Goal: Information Seeking & Learning: Compare options

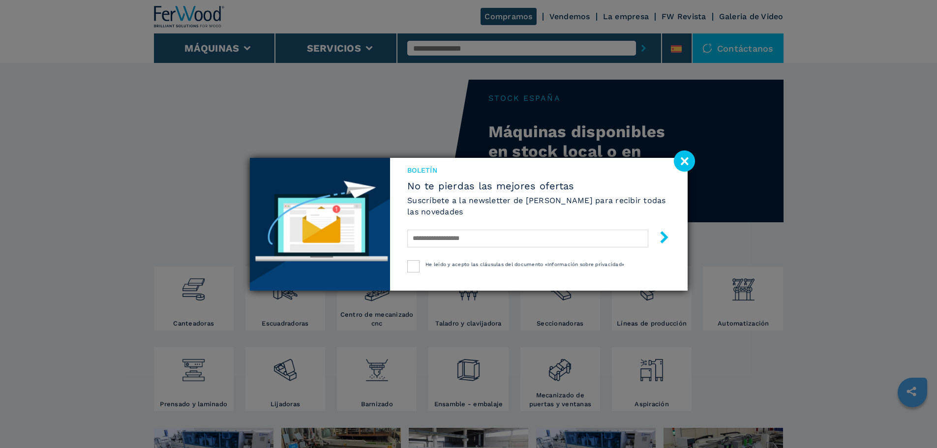
click at [690, 161] on image at bounding box center [684, 160] width 21 height 21
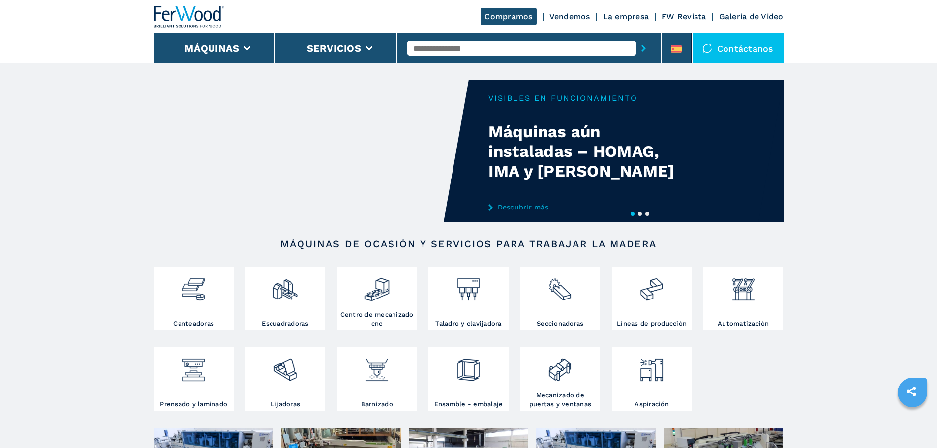
scroll to position [49, 0]
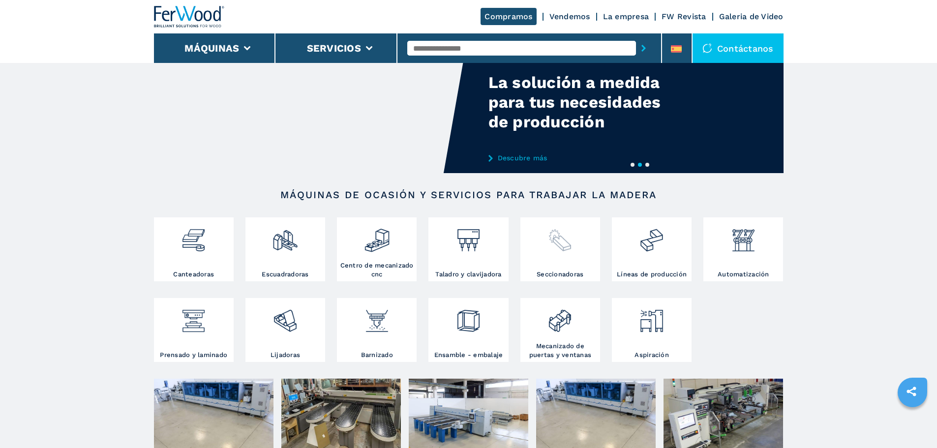
click at [577, 265] on div at bounding box center [560, 245] width 75 height 50
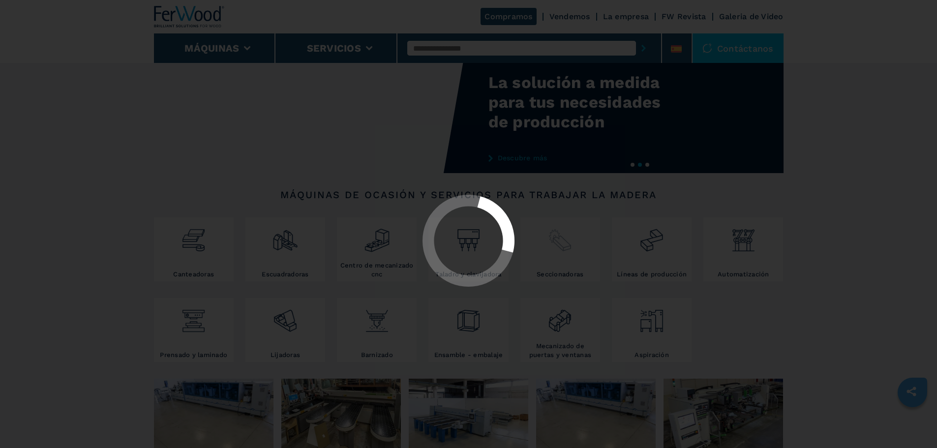
select select "**********"
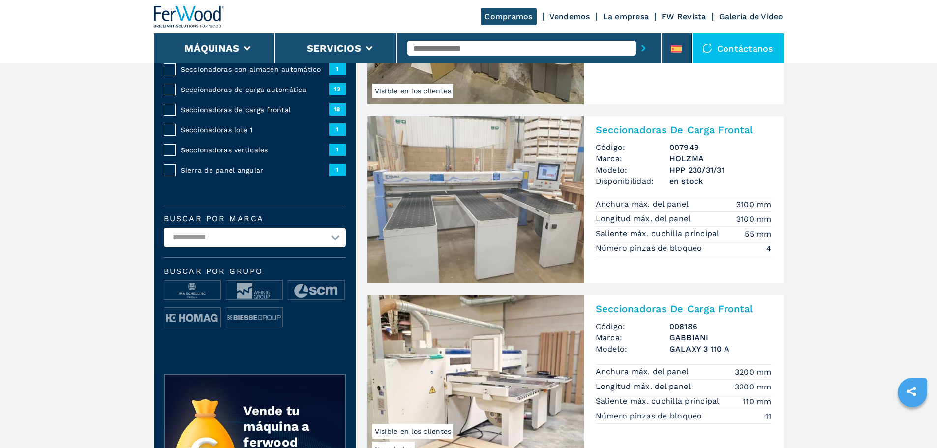
scroll to position [148, 0]
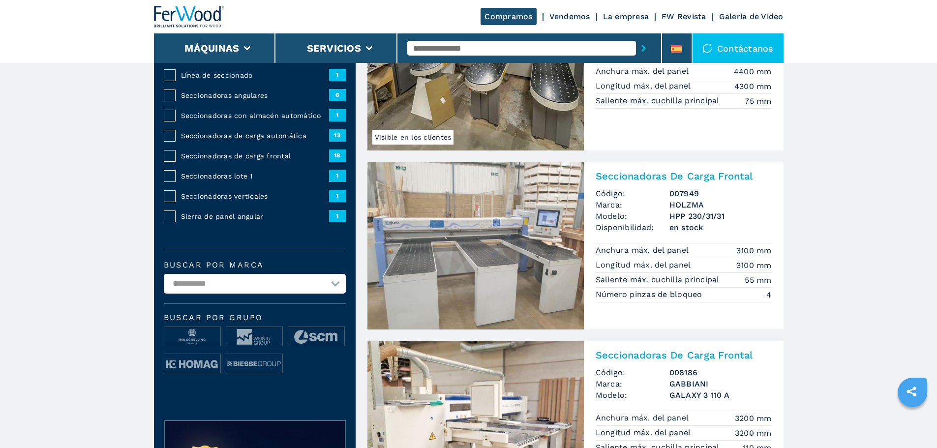
click at [677, 179] on h2 "Seccionadoras De Carga Frontal" at bounding box center [684, 176] width 176 height 12
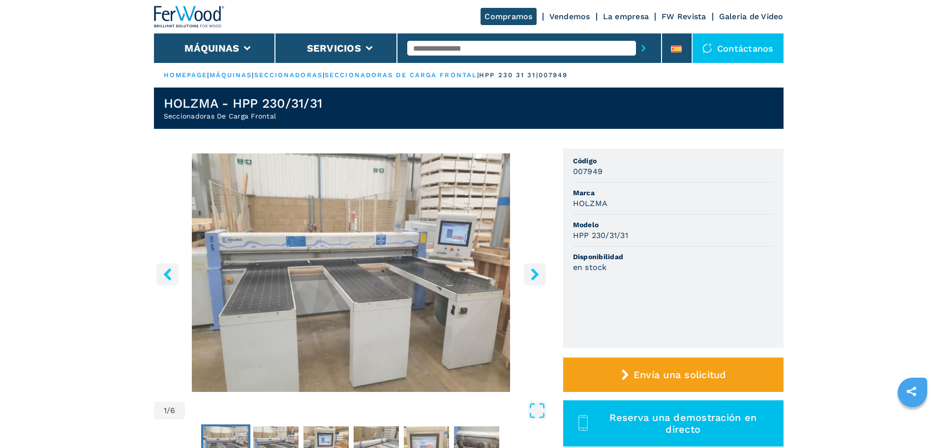
click at [537, 278] on icon "right-button" at bounding box center [535, 274] width 12 height 12
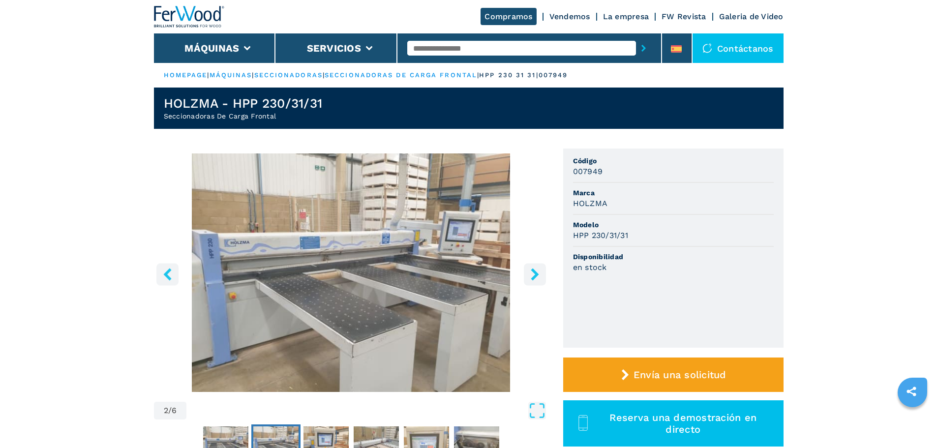
click at [537, 278] on icon "right-button" at bounding box center [535, 274] width 12 height 12
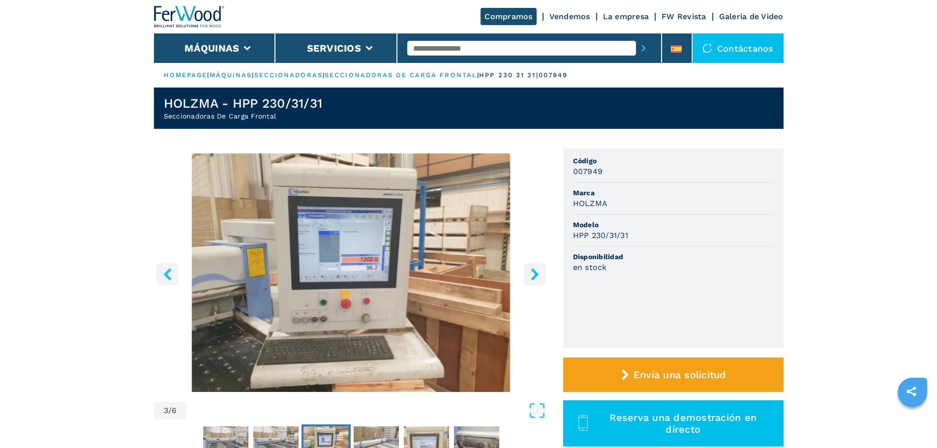
click at [537, 278] on icon "right-button" at bounding box center [535, 274] width 12 height 12
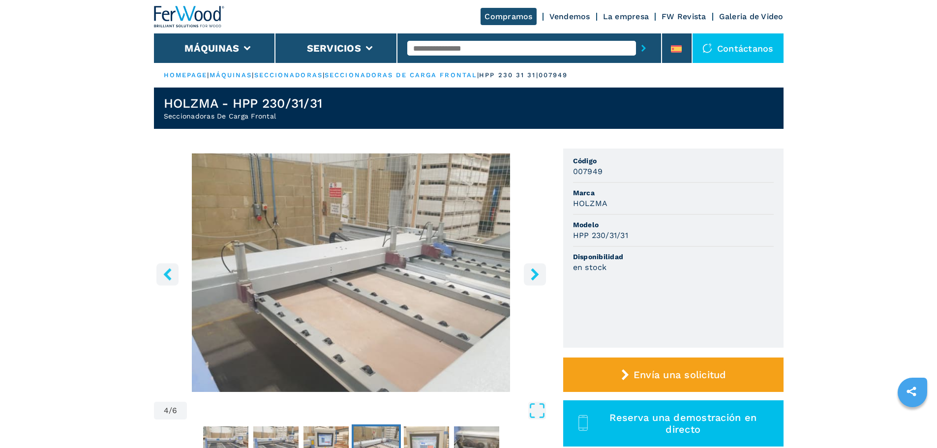
click at [537, 278] on icon "right-button" at bounding box center [535, 274] width 12 height 12
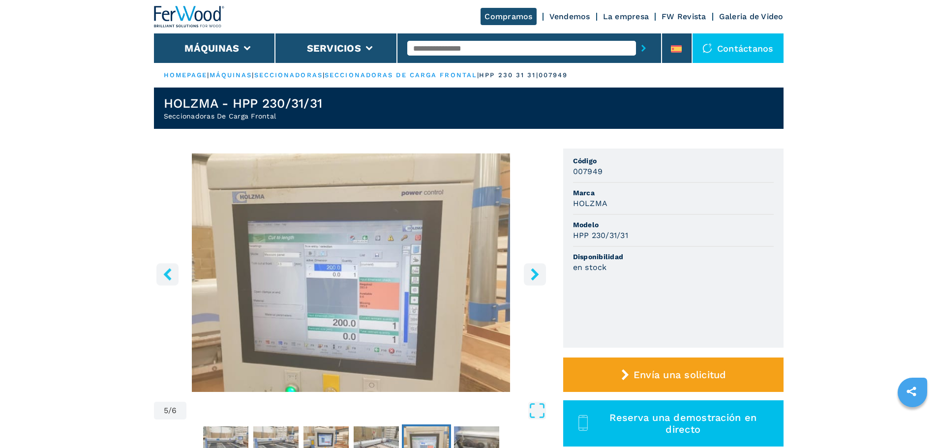
click at [537, 278] on icon "right-button" at bounding box center [535, 274] width 12 height 12
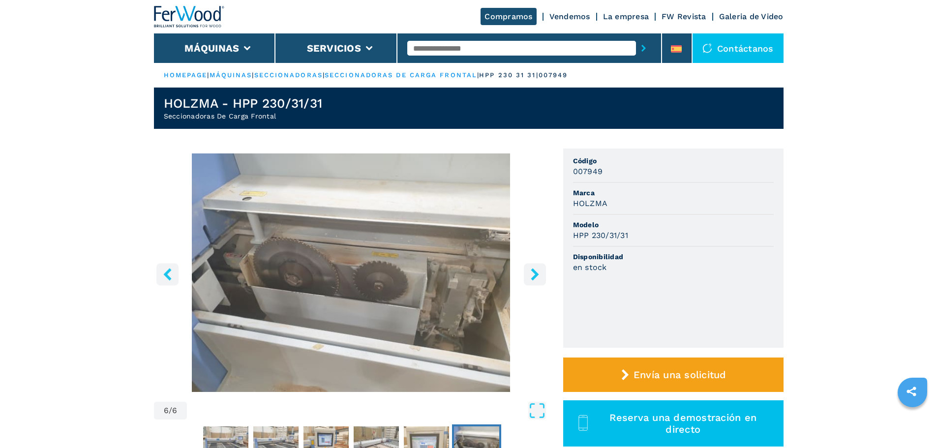
click at [536, 278] on icon "right-button" at bounding box center [535, 274] width 12 height 12
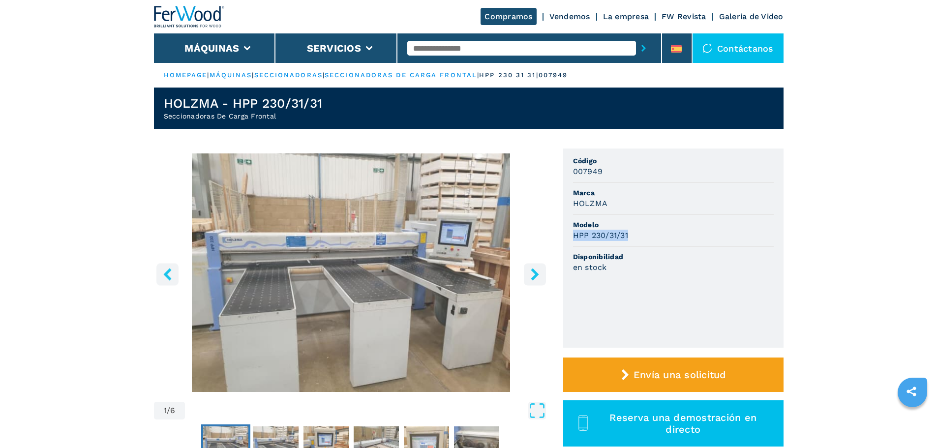
drag, startPoint x: 628, startPoint y: 235, endPoint x: 567, endPoint y: 231, distance: 61.6
click at [567, 231] on ul "Código 007949 Marca HOLZMA Modelo HPP 230/31/31 Disponibilidad en stock" at bounding box center [673, 248] width 220 height 199
copy h3 "HPP 230/31/31"
select select "**********"
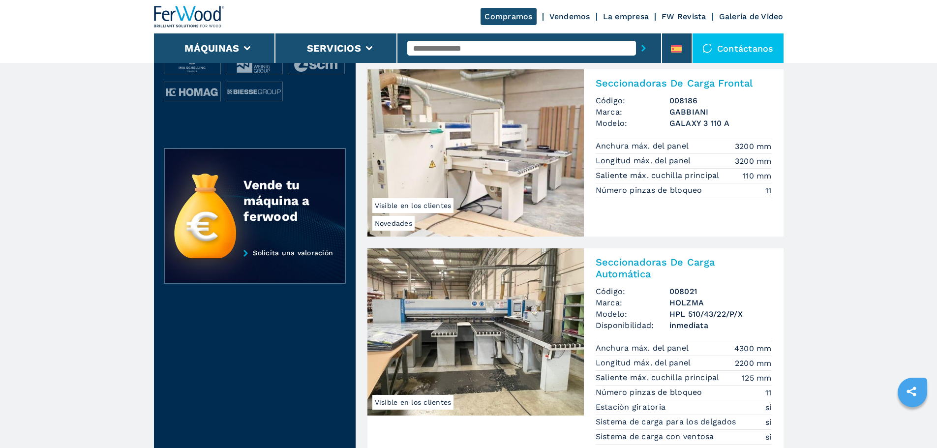
scroll to position [443, 0]
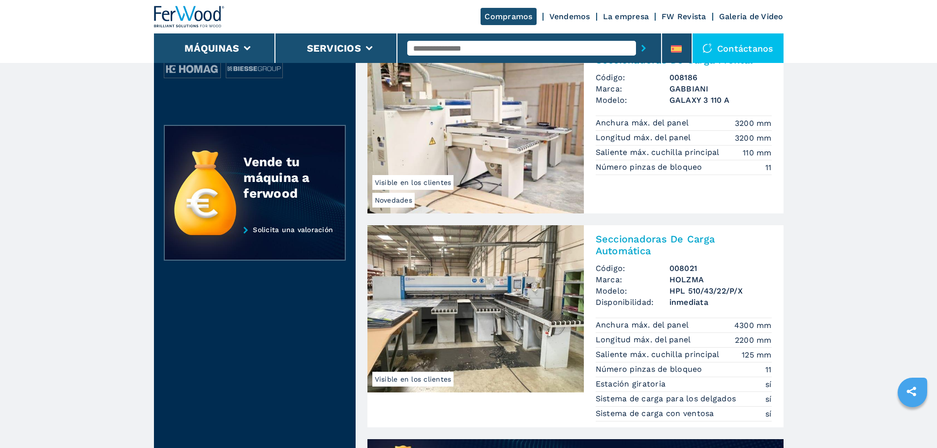
click at [651, 239] on h2 "Seccionadoras De Carga Automática" at bounding box center [684, 245] width 176 height 24
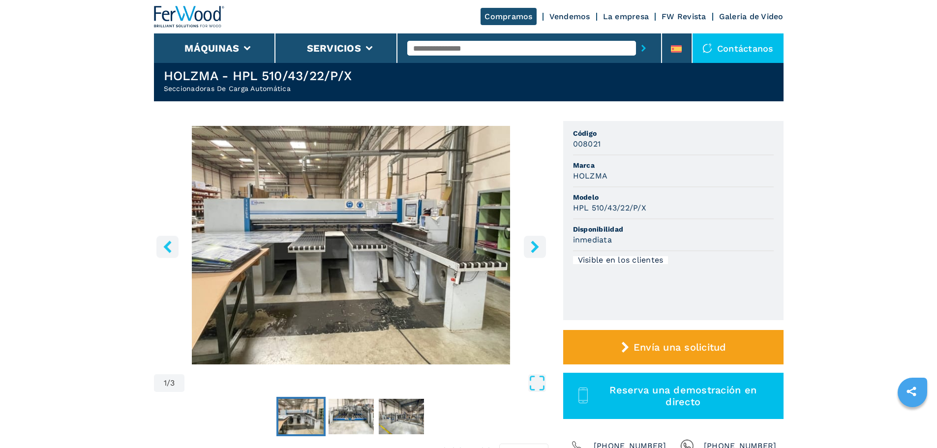
scroll to position [49, 0]
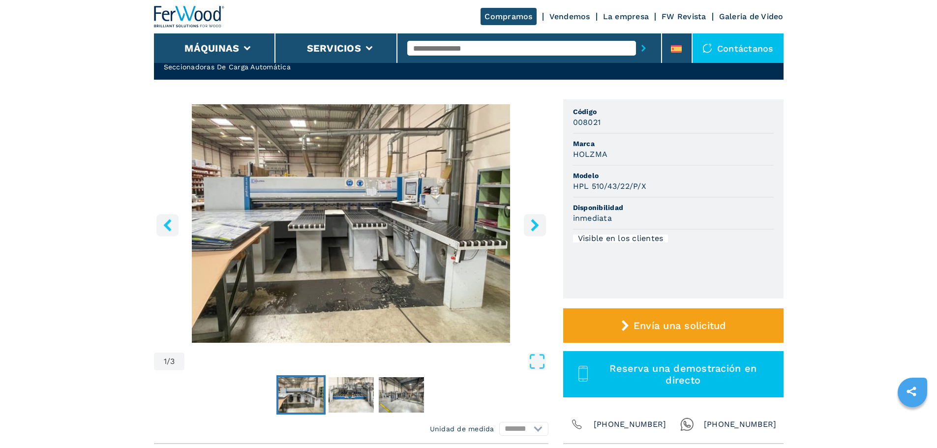
click at [529, 226] on icon "right-button" at bounding box center [535, 225] width 12 height 12
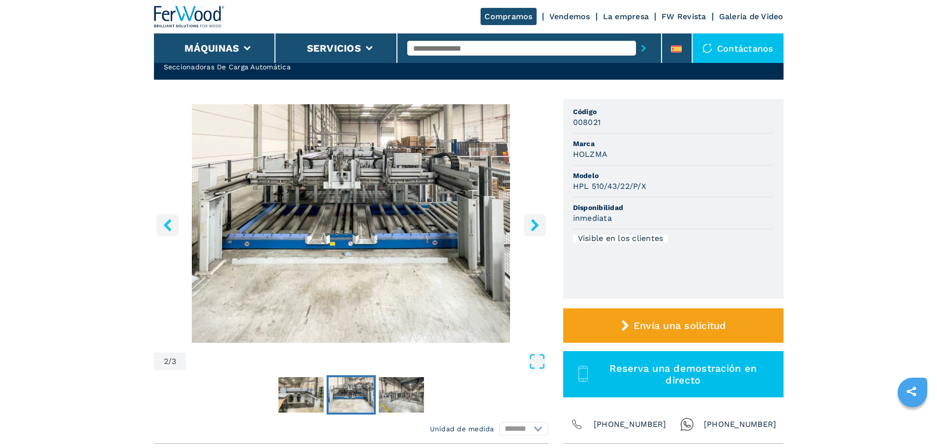
click at [534, 224] on icon "right-button" at bounding box center [535, 225] width 8 height 12
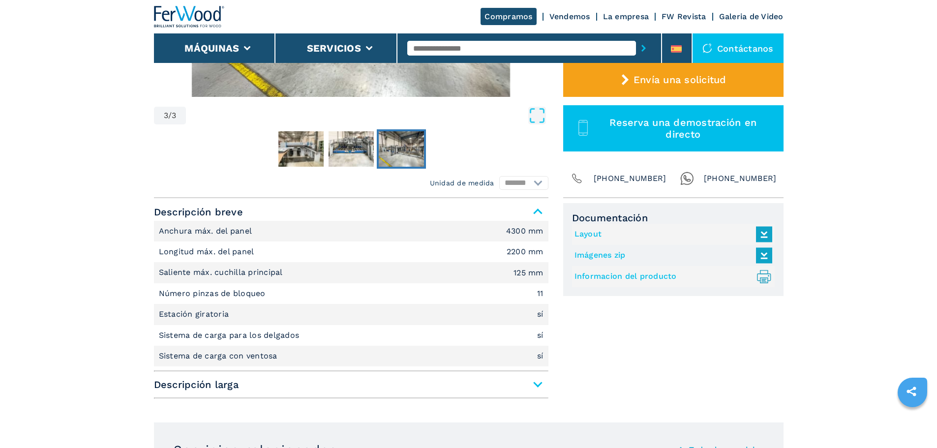
scroll to position [344, 0]
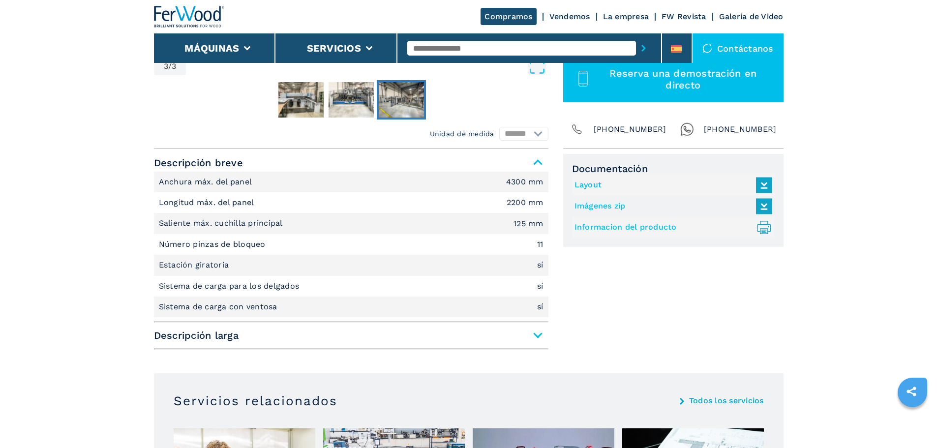
click at [537, 332] on span "Descripción larga" at bounding box center [351, 336] width 394 height 18
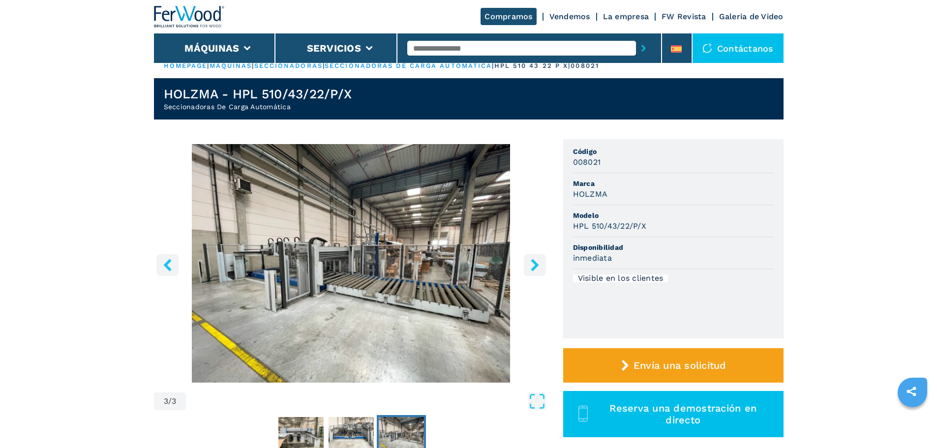
scroll to position [0, 0]
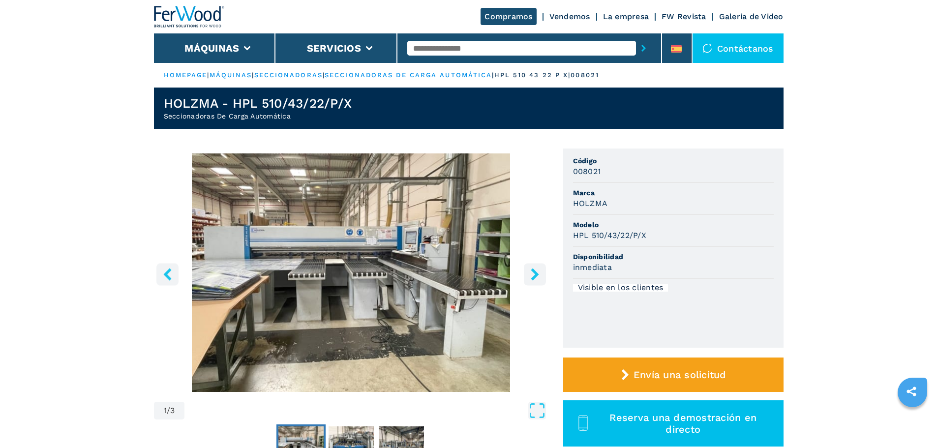
select select "**********"
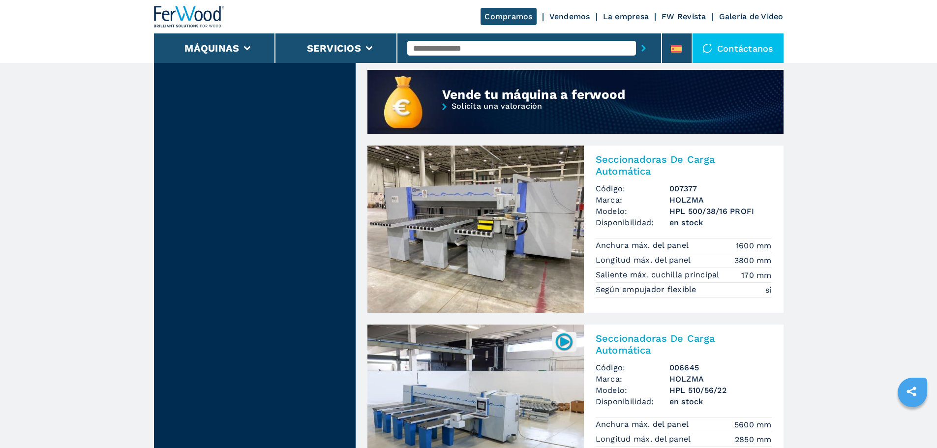
scroll to position [836, 0]
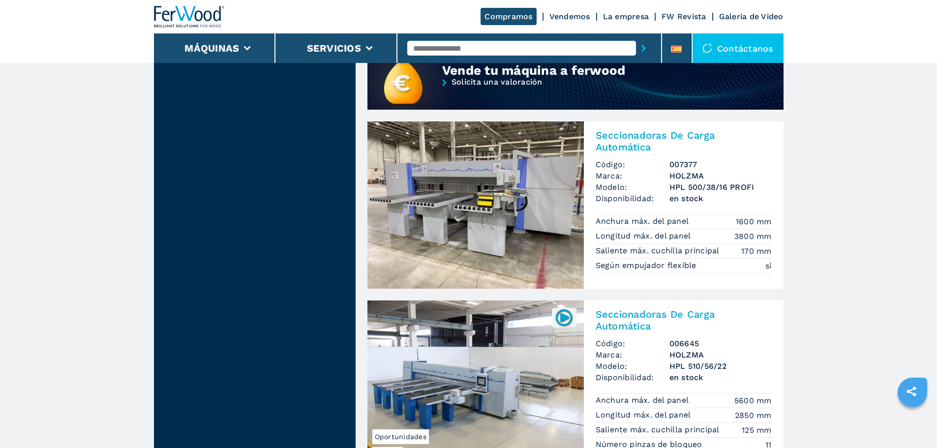
click at [567, 188] on img at bounding box center [475, 204] width 216 height 167
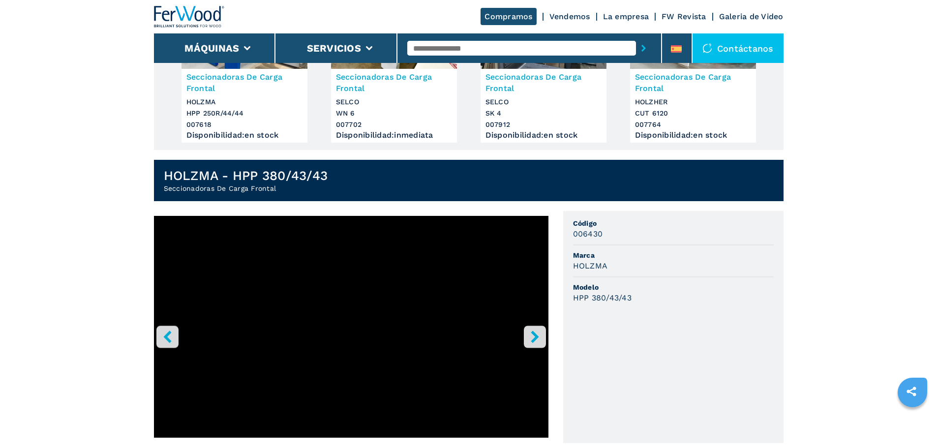
scroll to position [148, 0]
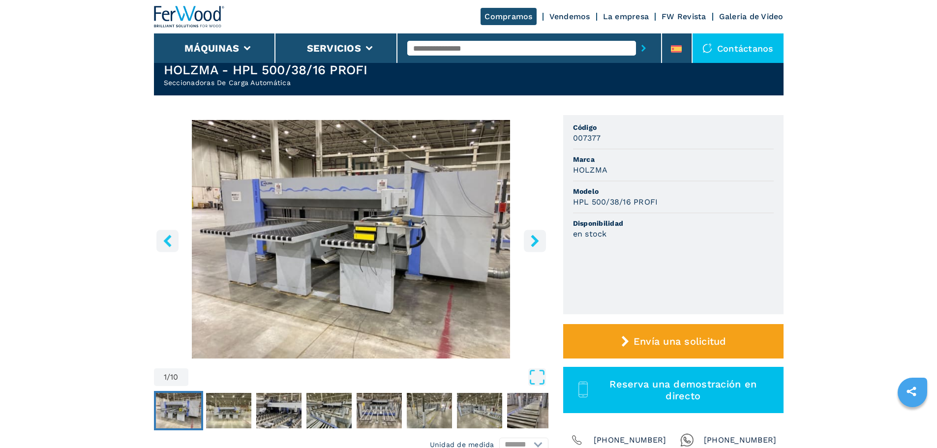
scroll to position [98, 0]
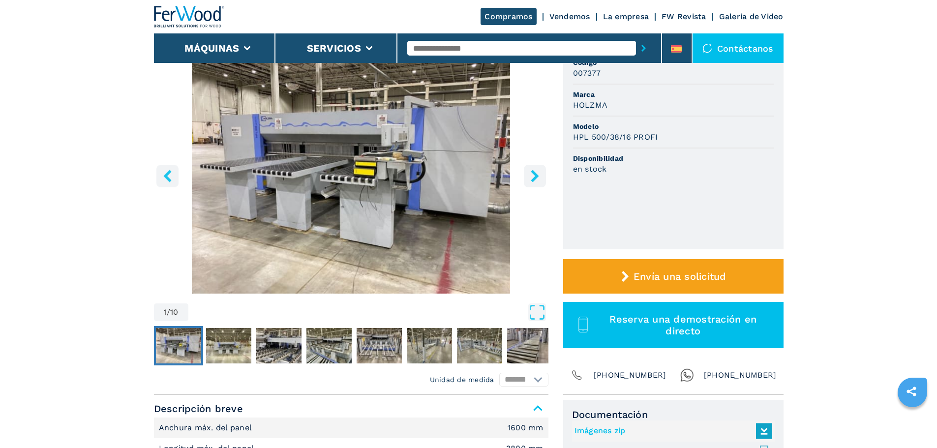
click at [534, 182] on icon "right-button" at bounding box center [535, 176] width 12 height 12
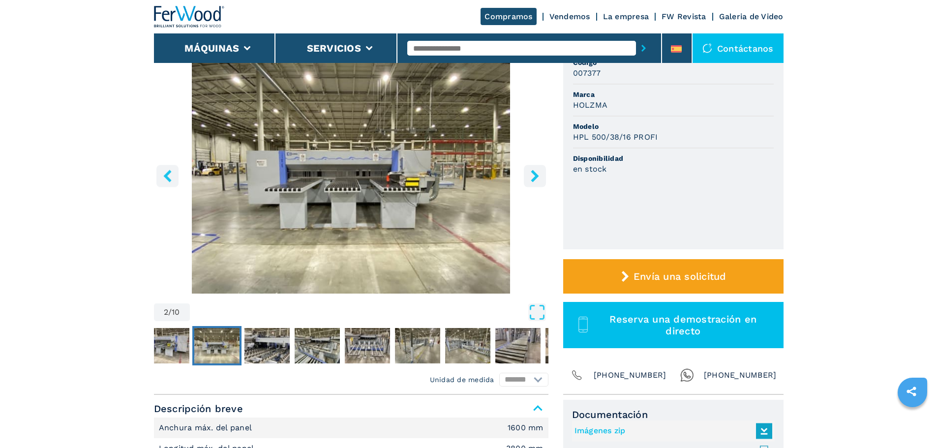
click at [534, 182] on icon "right-button" at bounding box center [535, 176] width 12 height 12
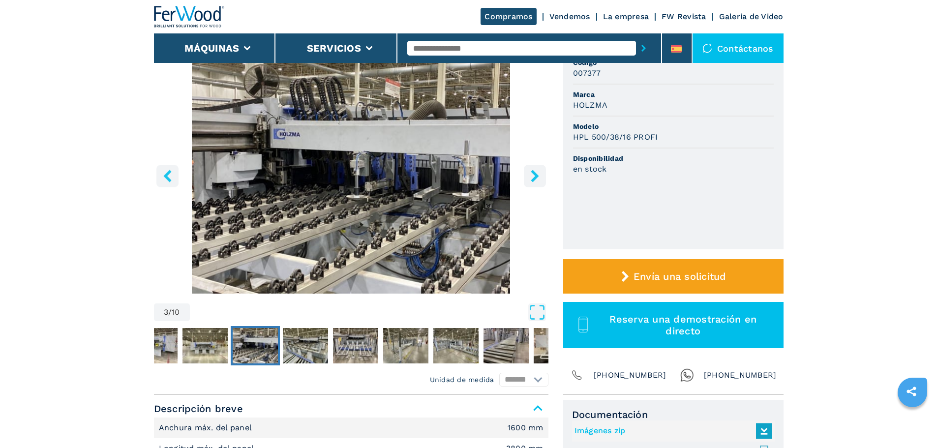
click at [534, 182] on icon "right-button" at bounding box center [535, 176] width 12 height 12
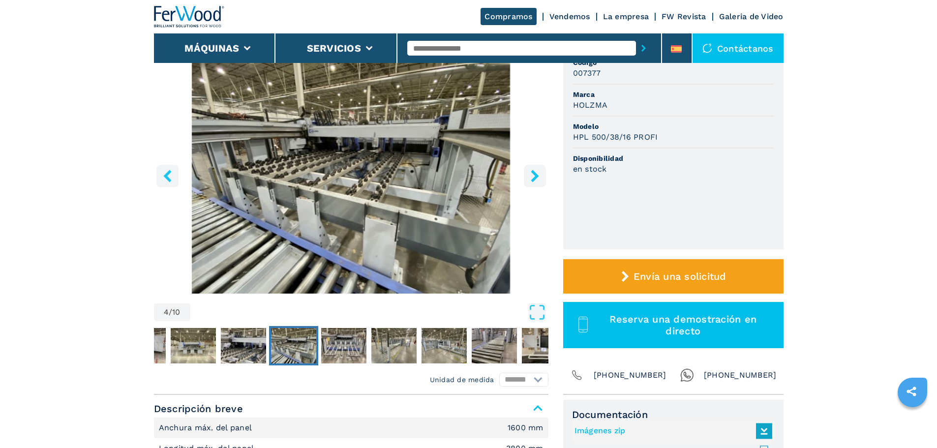
click at [534, 182] on icon "right-button" at bounding box center [535, 176] width 12 height 12
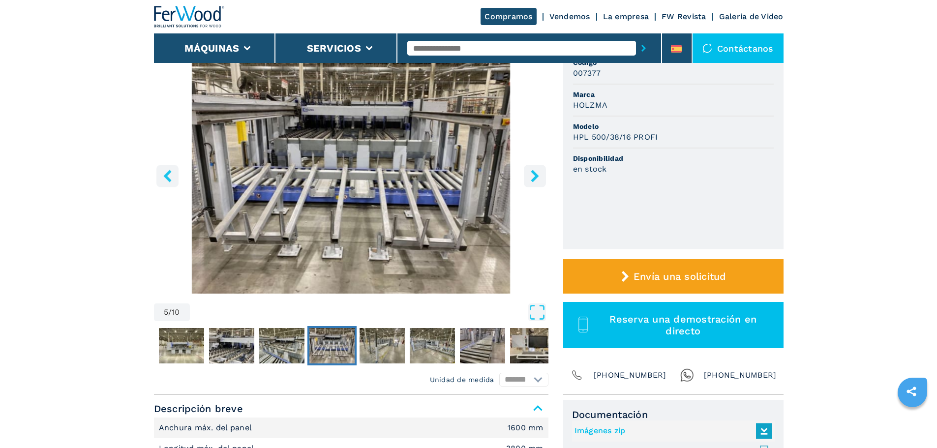
click at [534, 182] on icon "right-button" at bounding box center [535, 176] width 12 height 12
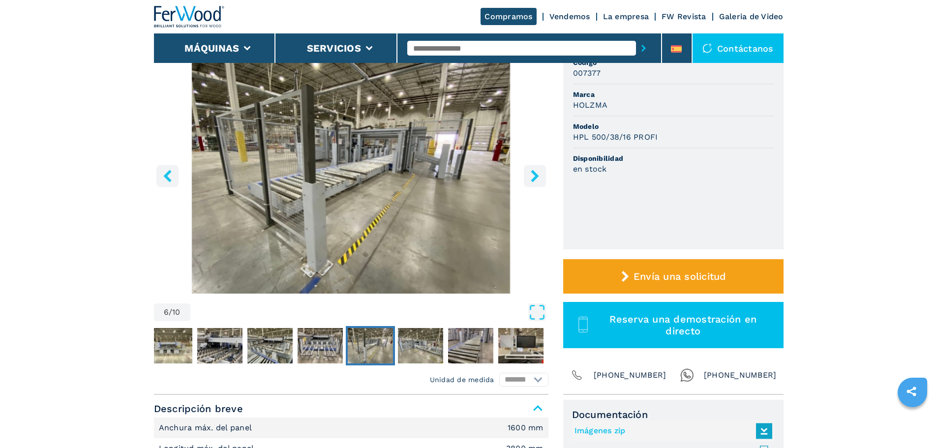
click at [534, 182] on icon "right-button" at bounding box center [535, 176] width 12 height 12
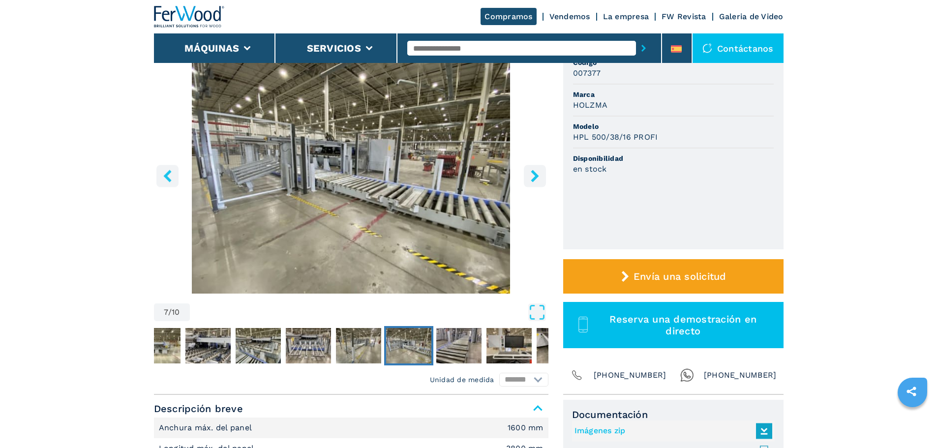
click at [534, 182] on icon "right-button" at bounding box center [535, 176] width 12 height 12
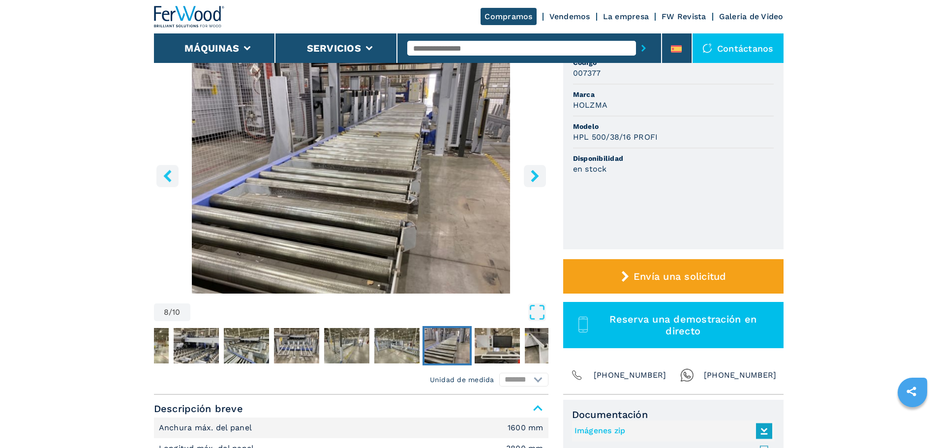
click at [534, 182] on icon "right-button" at bounding box center [535, 176] width 12 height 12
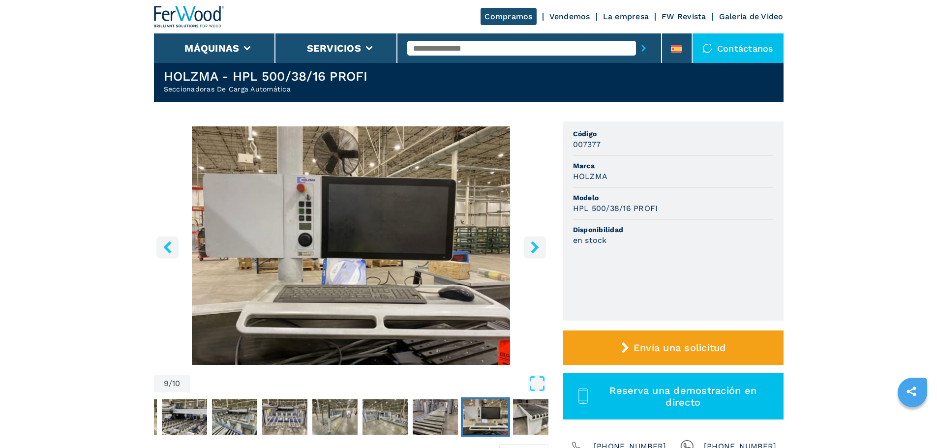
scroll to position [0, 0]
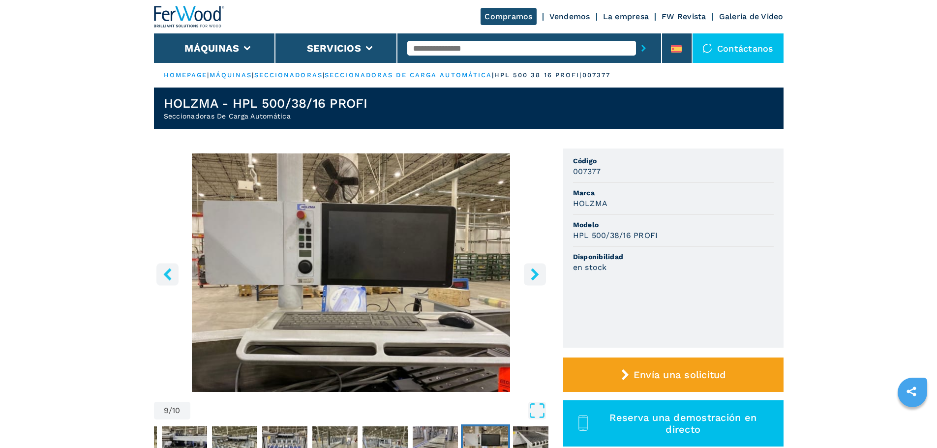
click at [301, 72] on link "seccionadoras" at bounding box center [288, 74] width 68 height 7
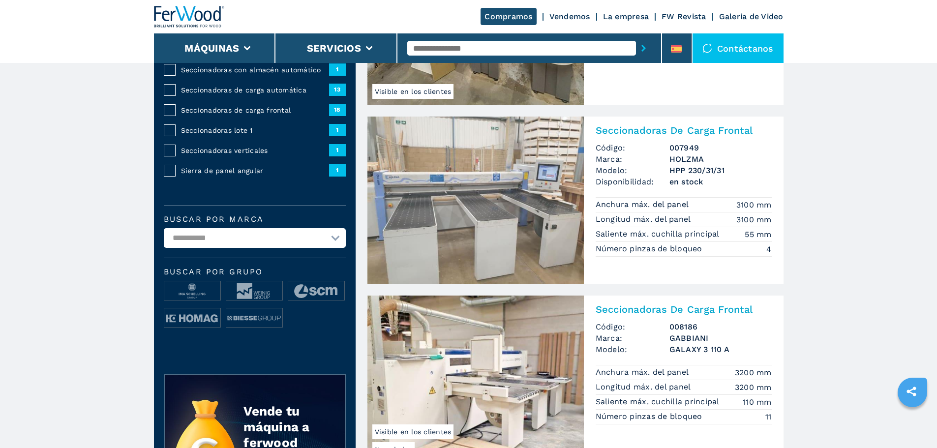
scroll to position [197, 0]
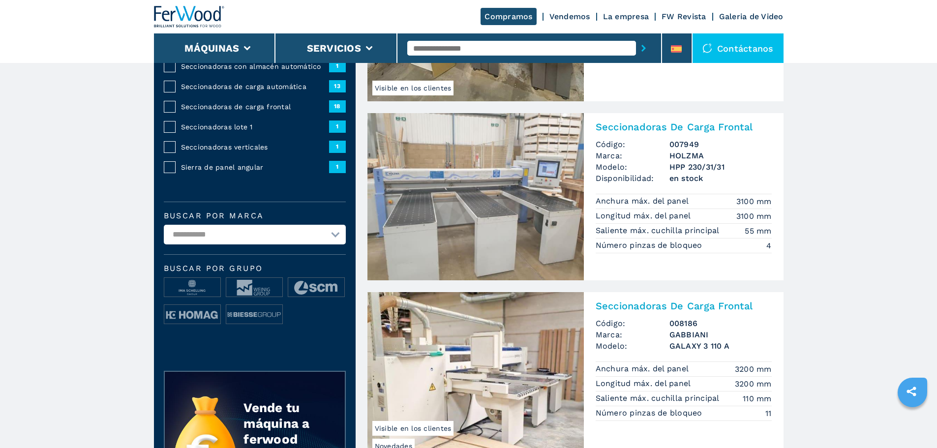
click at [500, 181] on img at bounding box center [475, 196] width 216 height 167
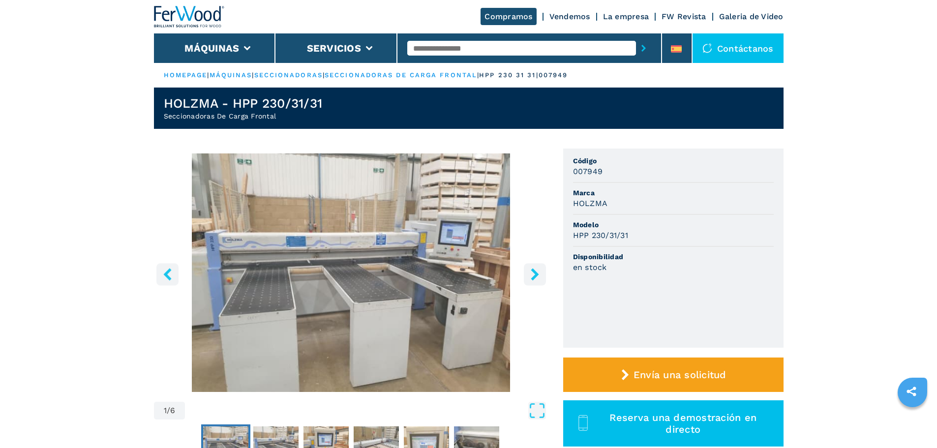
click at [534, 270] on icon "right-button" at bounding box center [535, 274] width 12 height 12
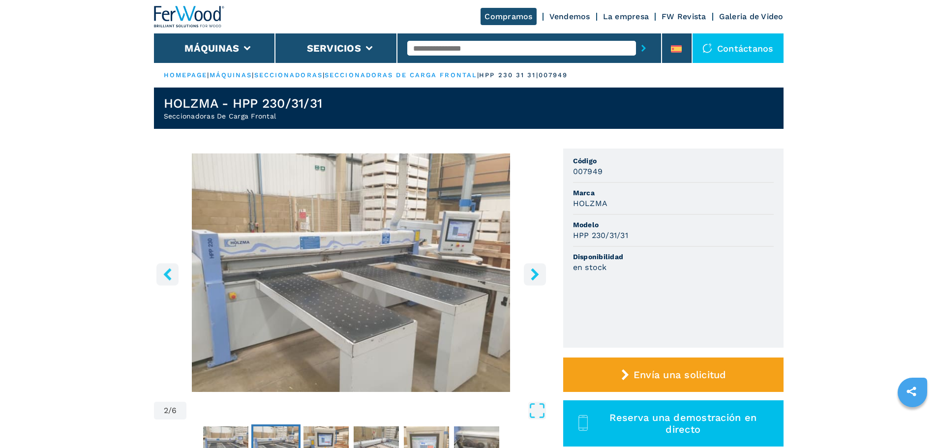
click at [534, 270] on icon "right-button" at bounding box center [535, 274] width 12 height 12
click at [537, 274] on icon "right-button" at bounding box center [535, 274] width 8 height 12
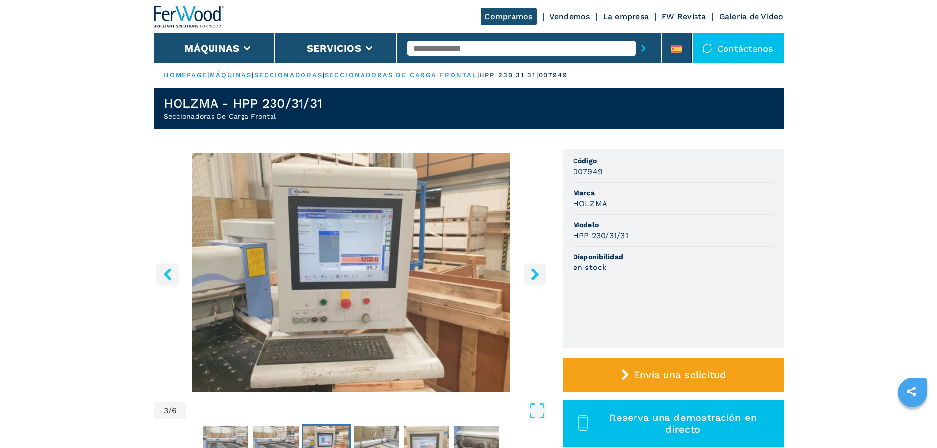
click at [537, 274] on icon "right-button" at bounding box center [535, 274] width 8 height 12
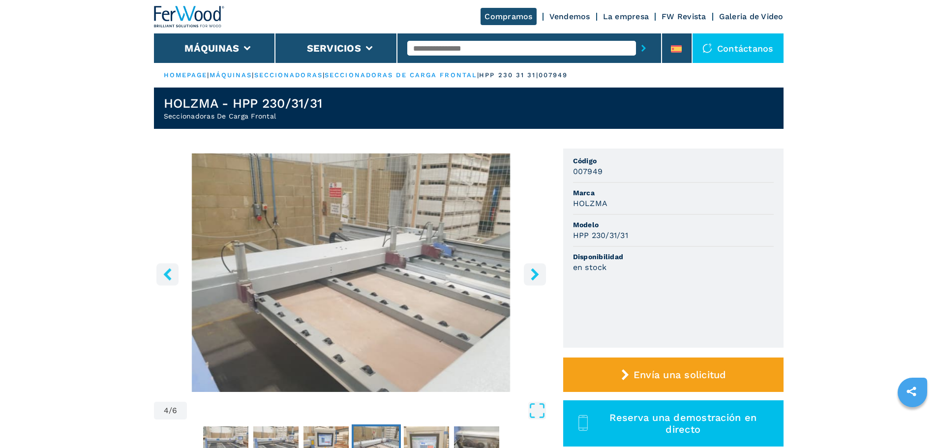
click at [537, 274] on icon "right-button" at bounding box center [535, 274] width 8 height 12
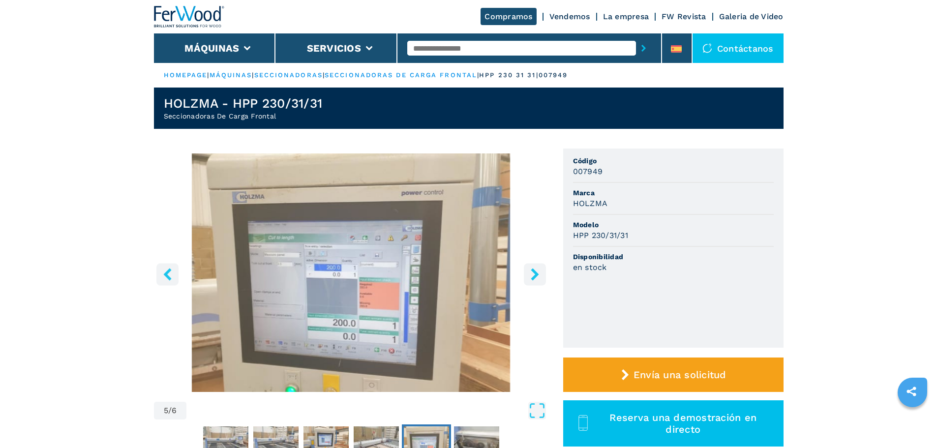
click at [537, 274] on icon "right-button" at bounding box center [535, 274] width 8 height 12
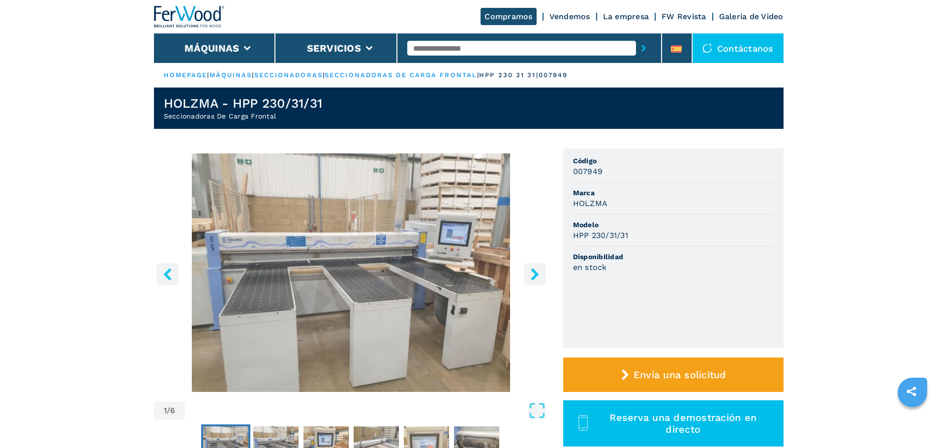
select select "**********"
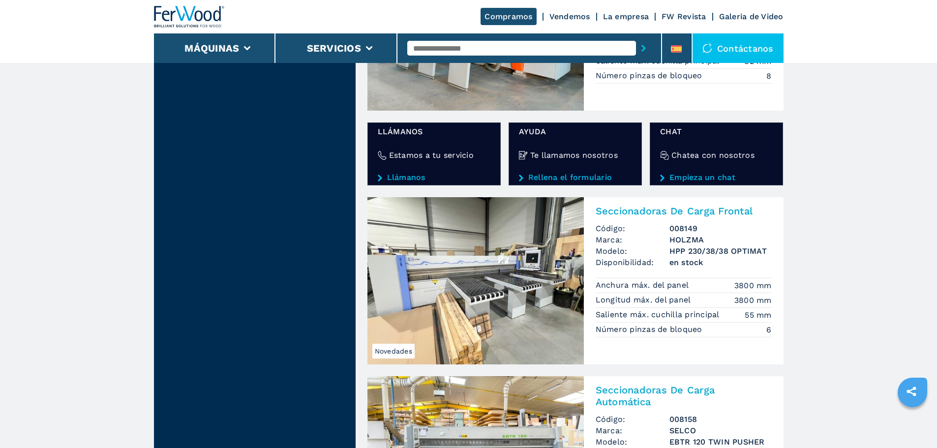
scroll to position [1574, 0]
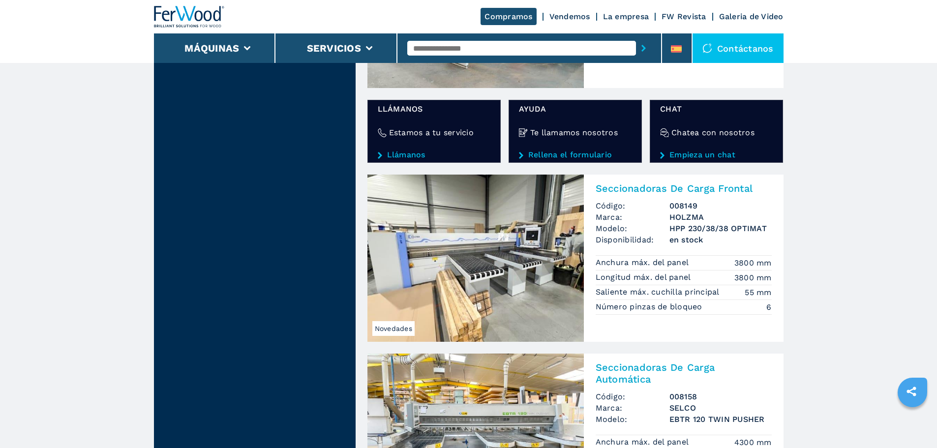
click at [512, 243] on img at bounding box center [475, 258] width 216 height 167
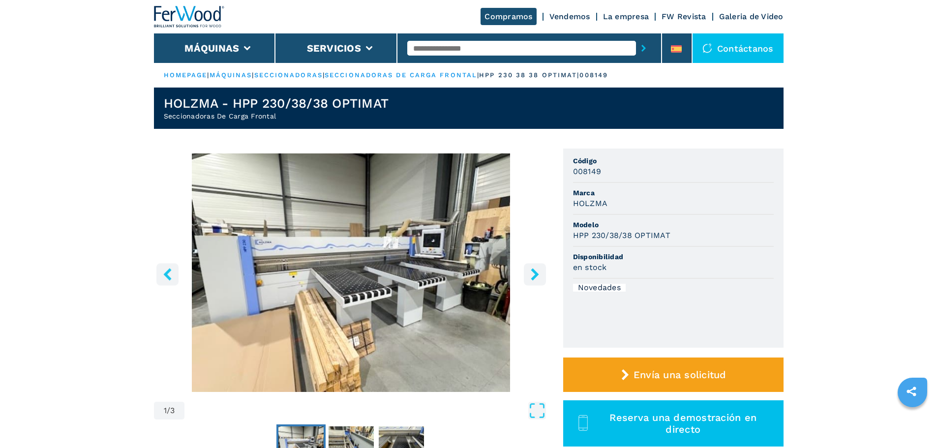
click at [540, 275] on icon "right-button" at bounding box center [535, 274] width 12 height 12
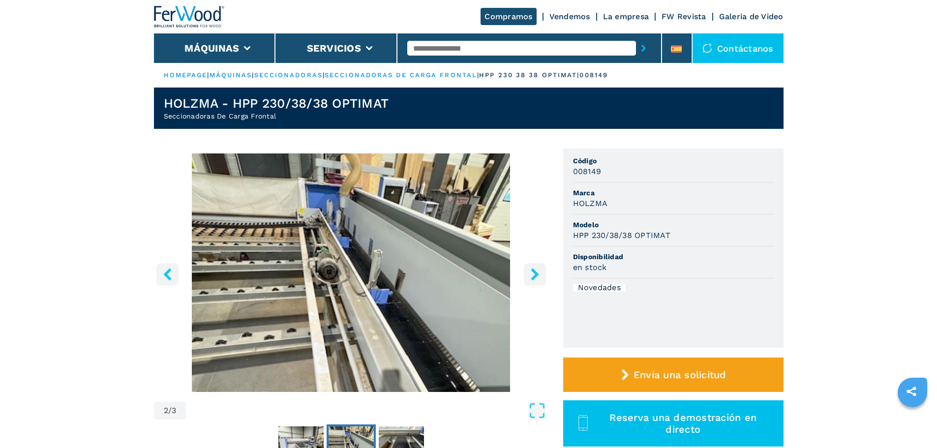
click at [540, 275] on icon "right-button" at bounding box center [535, 274] width 12 height 12
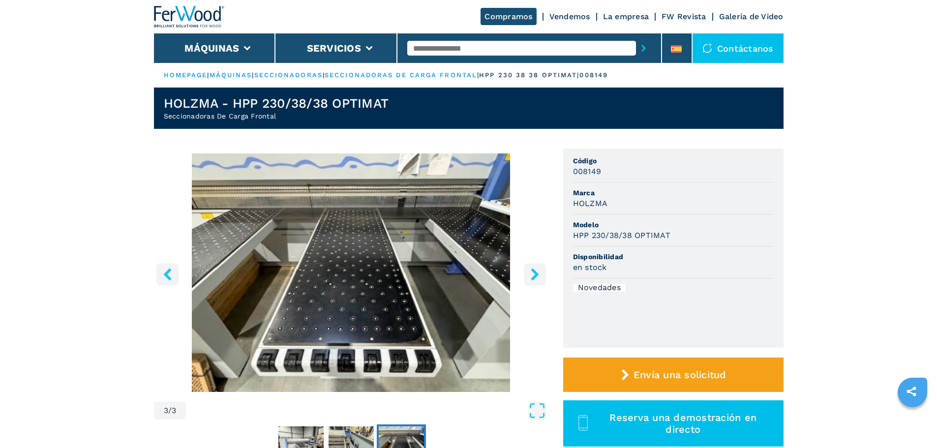
click at [540, 275] on icon "right-button" at bounding box center [535, 274] width 12 height 12
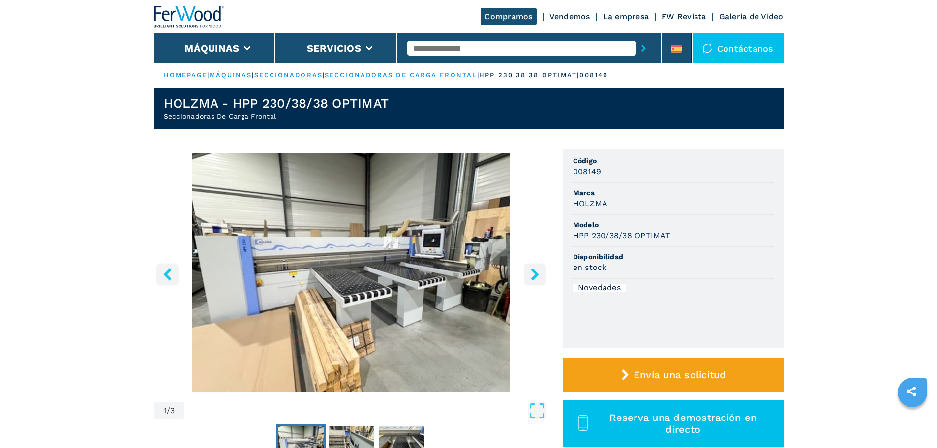
click at [540, 275] on icon "right-button" at bounding box center [535, 274] width 12 height 12
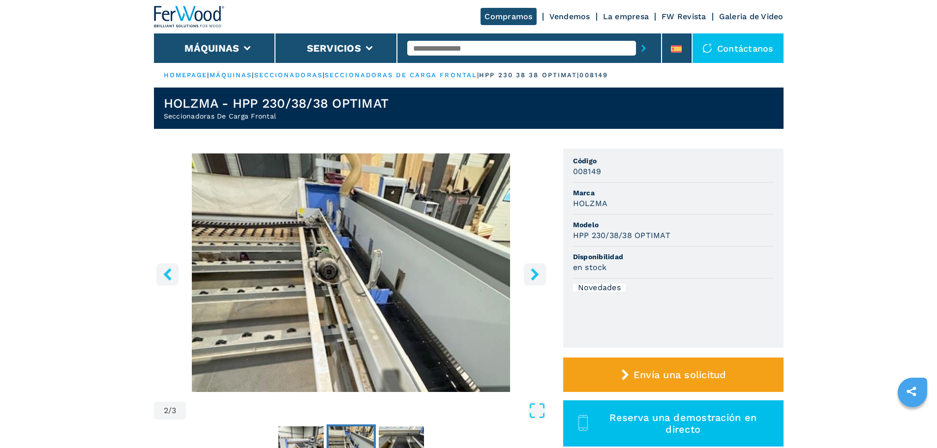
click at [540, 275] on icon "right-button" at bounding box center [535, 274] width 12 height 12
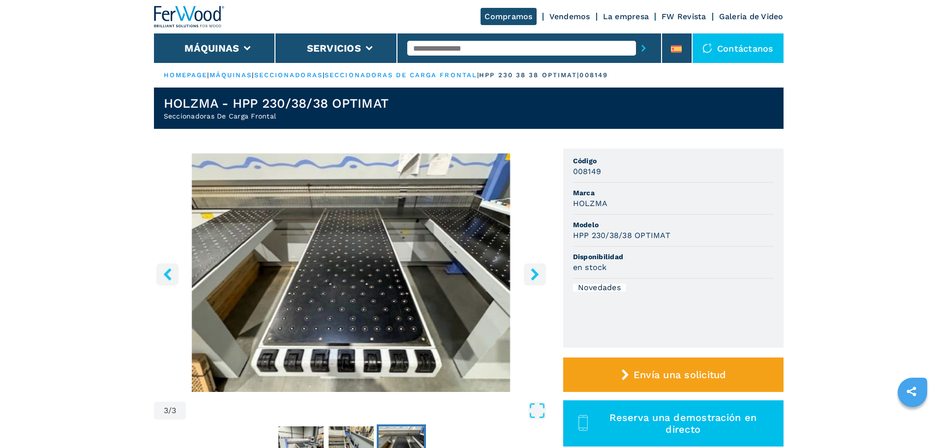
click at [540, 275] on icon "right-button" at bounding box center [535, 274] width 12 height 12
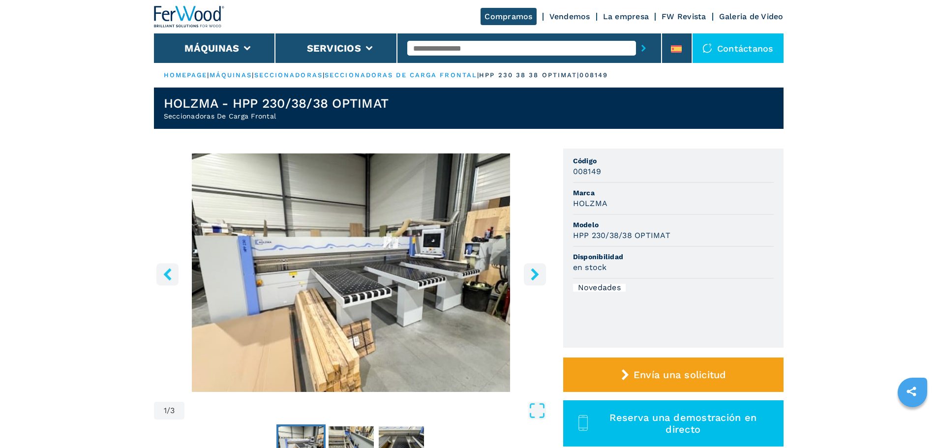
click at [533, 275] on icon "right-button" at bounding box center [535, 274] width 12 height 12
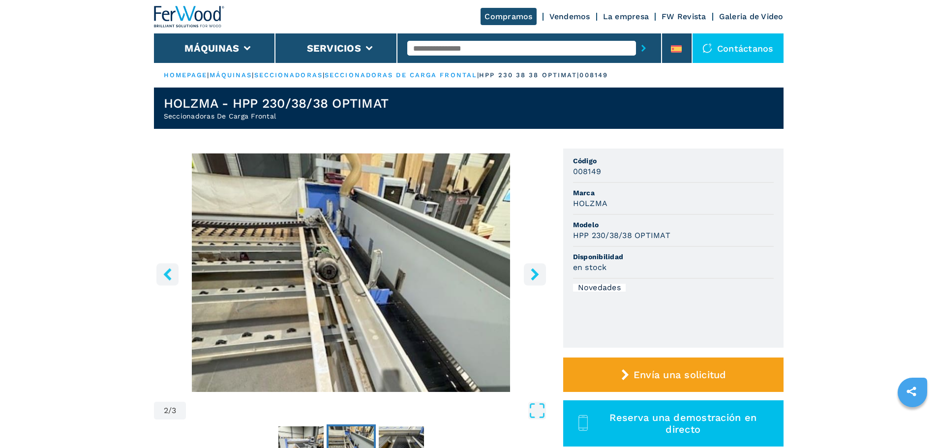
click at [533, 275] on icon "right-button" at bounding box center [535, 274] width 12 height 12
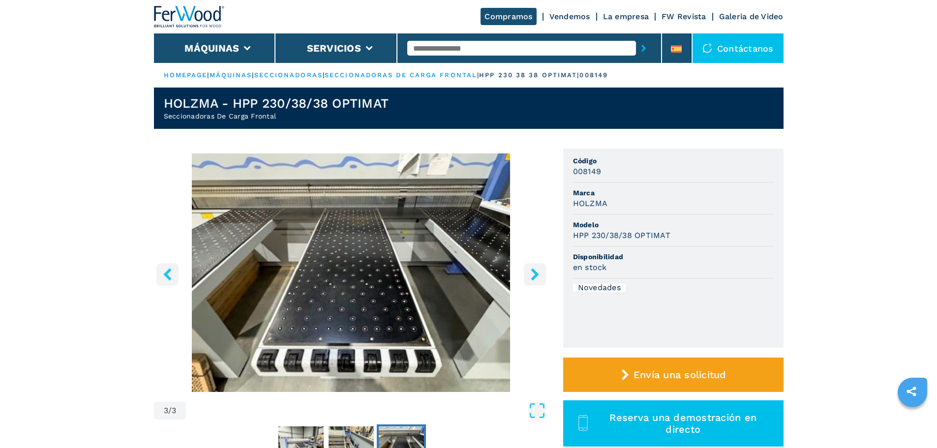
click at [533, 275] on icon "right-button" at bounding box center [535, 274] width 12 height 12
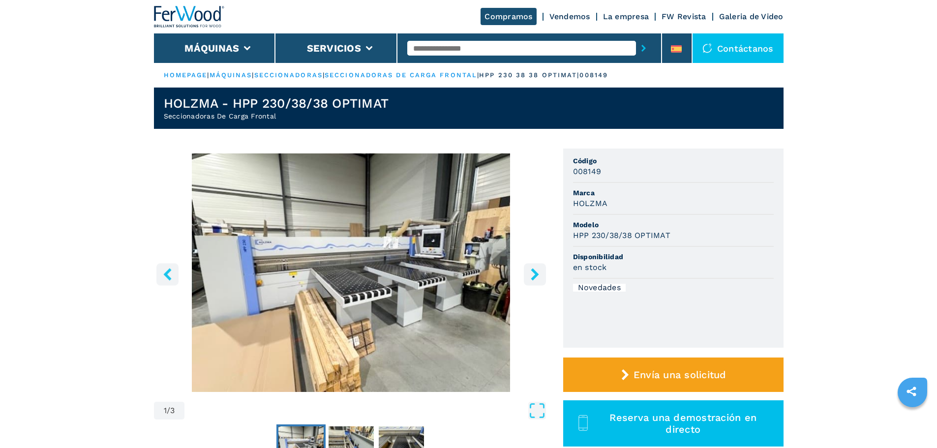
click at [533, 275] on icon "right-button" at bounding box center [535, 274] width 12 height 12
